Goal: Check status: Check status

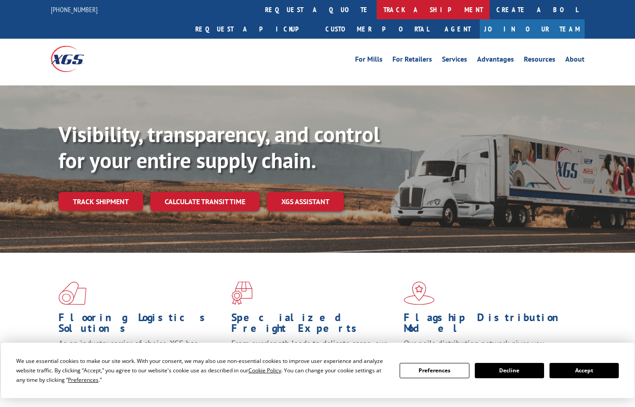
click at [377, 6] on link "track a shipment" at bounding box center [433, 9] width 113 height 19
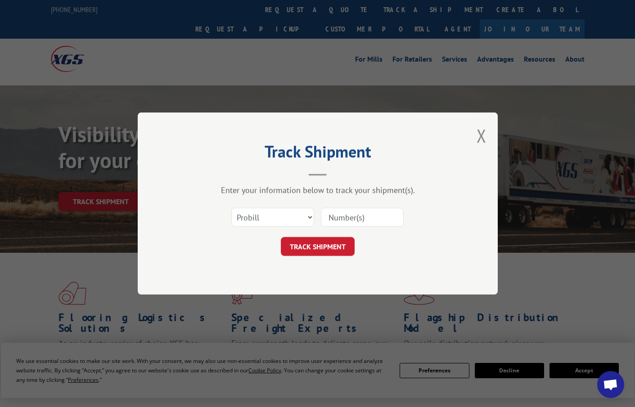
click at [365, 215] on input at bounding box center [362, 217] width 83 height 19
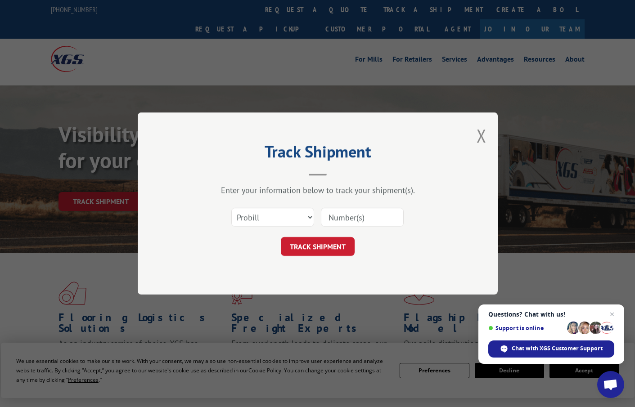
paste input "17691781"
type input "17691781"
click at [315, 242] on button "TRACK SHIPMENT" at bounding box center [318, 246] width 74 height 19
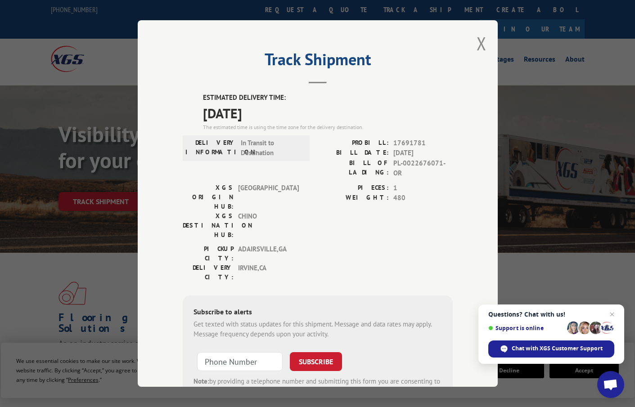
click at [549, 247] on div "Track Shipment ESTIMATED DELIVERY TIME: [DATE] The estimated time is using the …" at bounding box center [317, 203] width 635 height 407
click at [300, 211] on div "XGS DESTINATION HUB: CHINO" at bounding box center [243, 225] width 121 height 28
click at [476, 47] on button "Close modal" at bounding box center [481, 43] width 10 height 24
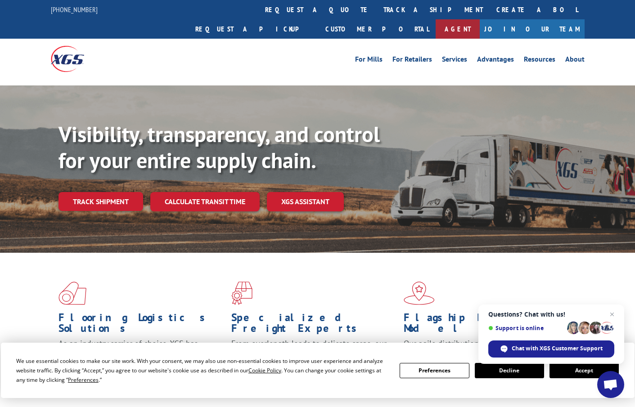
click at [480, 19] on link "Agent" at bounding box center [457, 28] width 44 height 19
